Goal: Use online tool/utility: Use online tool/utility

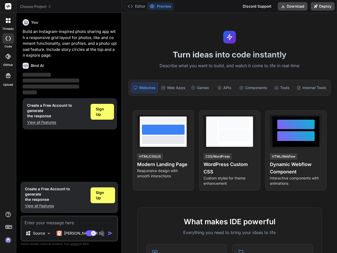
type textarea "x"
click at [8, 22] on icon at bounding box center [8, 20] width 5 height 5
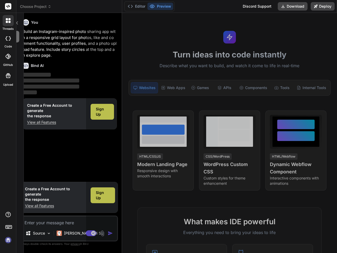
click at [8, 40] on icon at bounding box center [8, 38] width 5 height 4
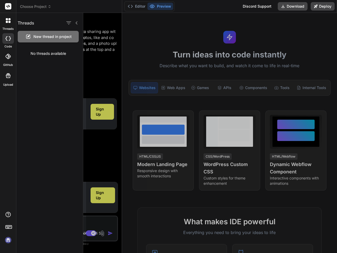
click at [8, 58] on icon at bounding box center [7, 56] width 5 height 5
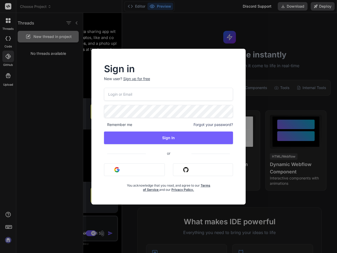
click at [8, 77] on div "Sign in New user? Sign up for free Remember me Forgot your password? Sign In or…" at bounding box center [168, 126] width 337 height 253
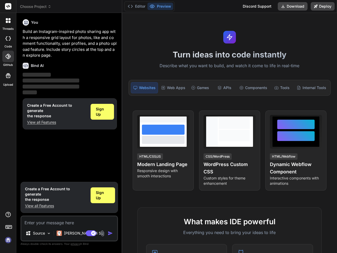
click at [8, 226] on icon at bounding box center [8, 226] width 7 height 7
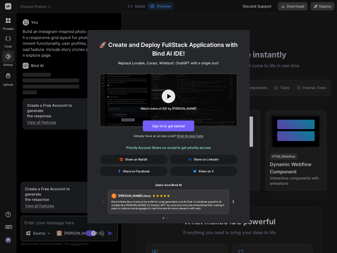
click at [8, 240] on div "🚀 Create and Deploy FullStack Applications with Bind AI IDE! Replace Lovable, C…" at bounding box center [168, 126] width 337 height 253
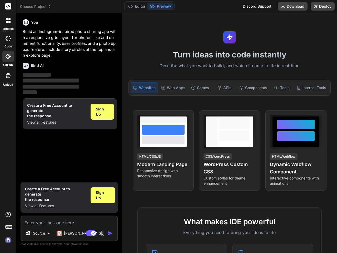
click at [36, 7] on span "Choose Project" at bounding box center [35, 6] width 31 height 5
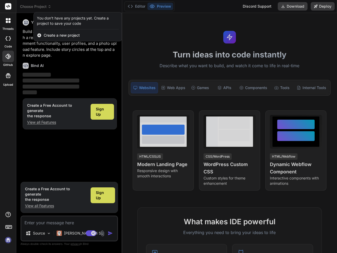
click at [57, 122] on div at bounding box center [168, 126] width 337 height 253
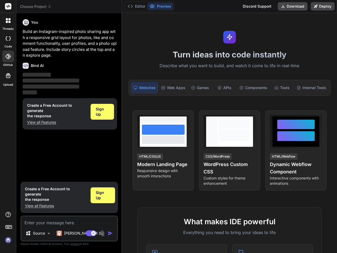
click at [102, 112] on span "Sign Up" at bounding box center [102, 111] width 13 height 11
